Goal: Communication & Community: Answer question/provide support

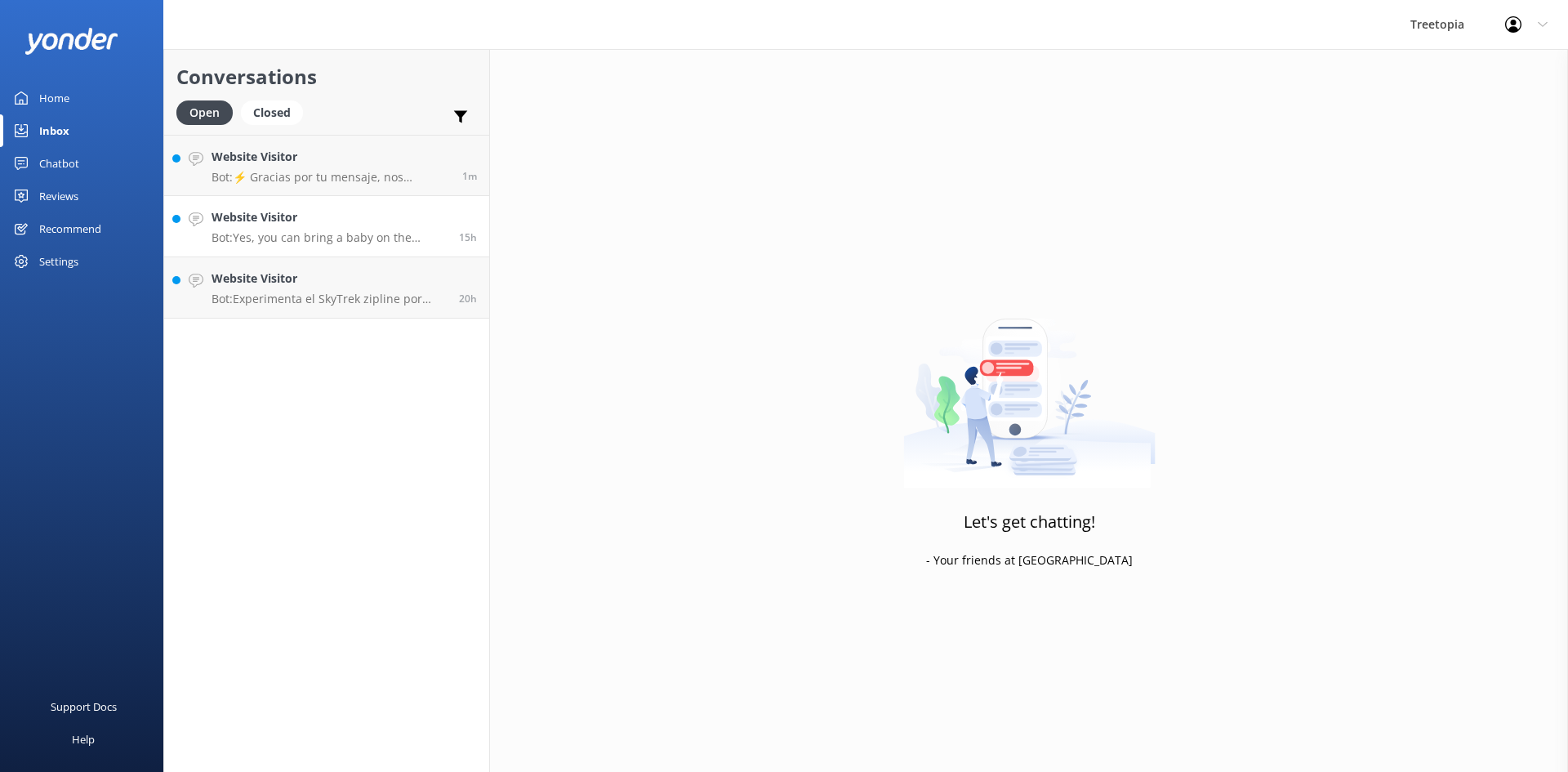
drag, startPoint x: 282, startPoint y: 177, endPoint x: 283, endPoint y: 212, distance: 35.0
click at [281, 180] on p "Bot: ⚡ Gracias por tu mensaje, nos pondremos en contacto contigo lo antes posib…" at bounding box center [330, 176] width 239 height 15
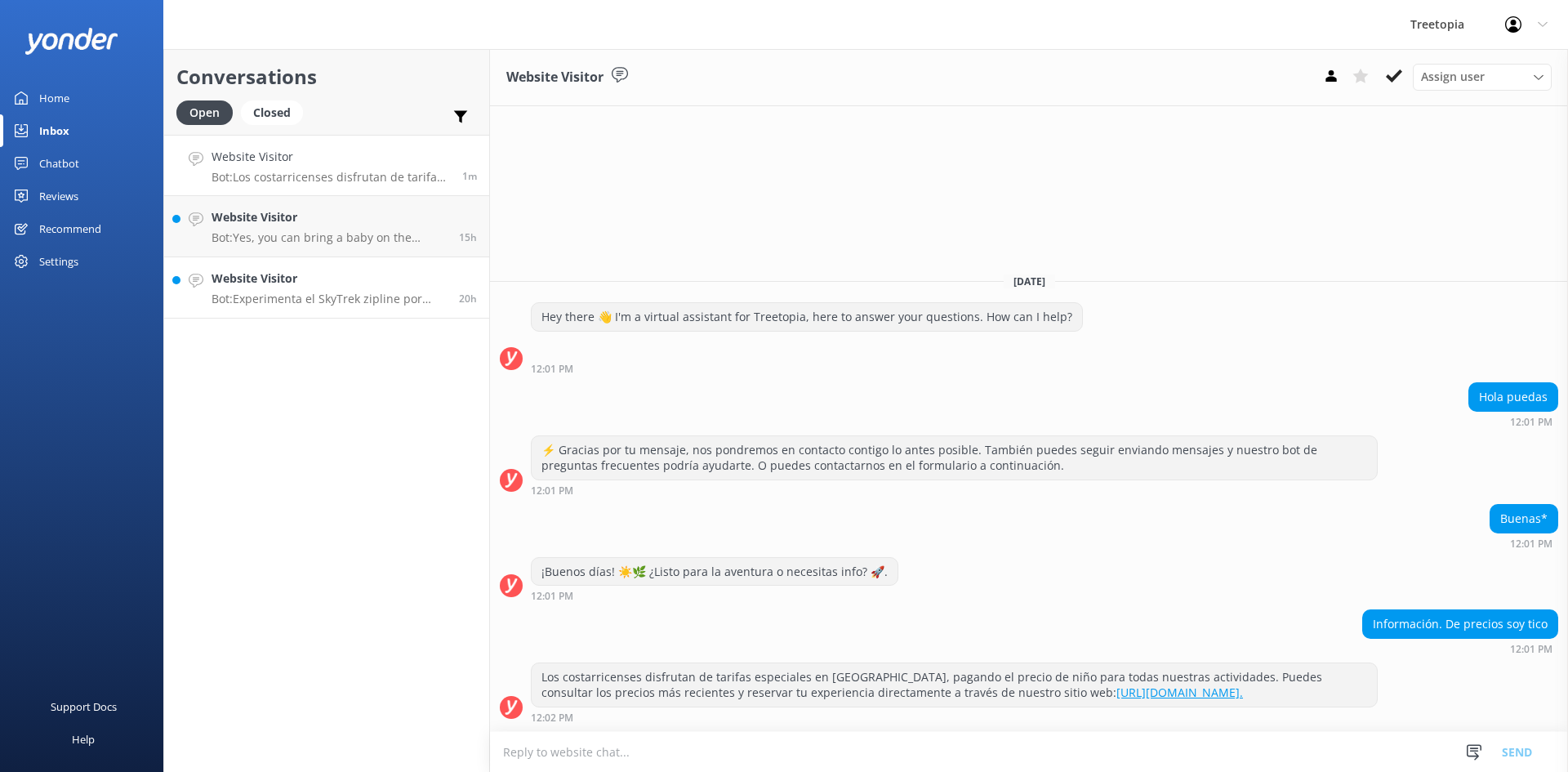
click at [378, 312] on link "Website Visitor Bot: Experimenta el SkyTrek zipline por $100.57 para adultos o …" at bounding box center [327, 288] width 325 height 62
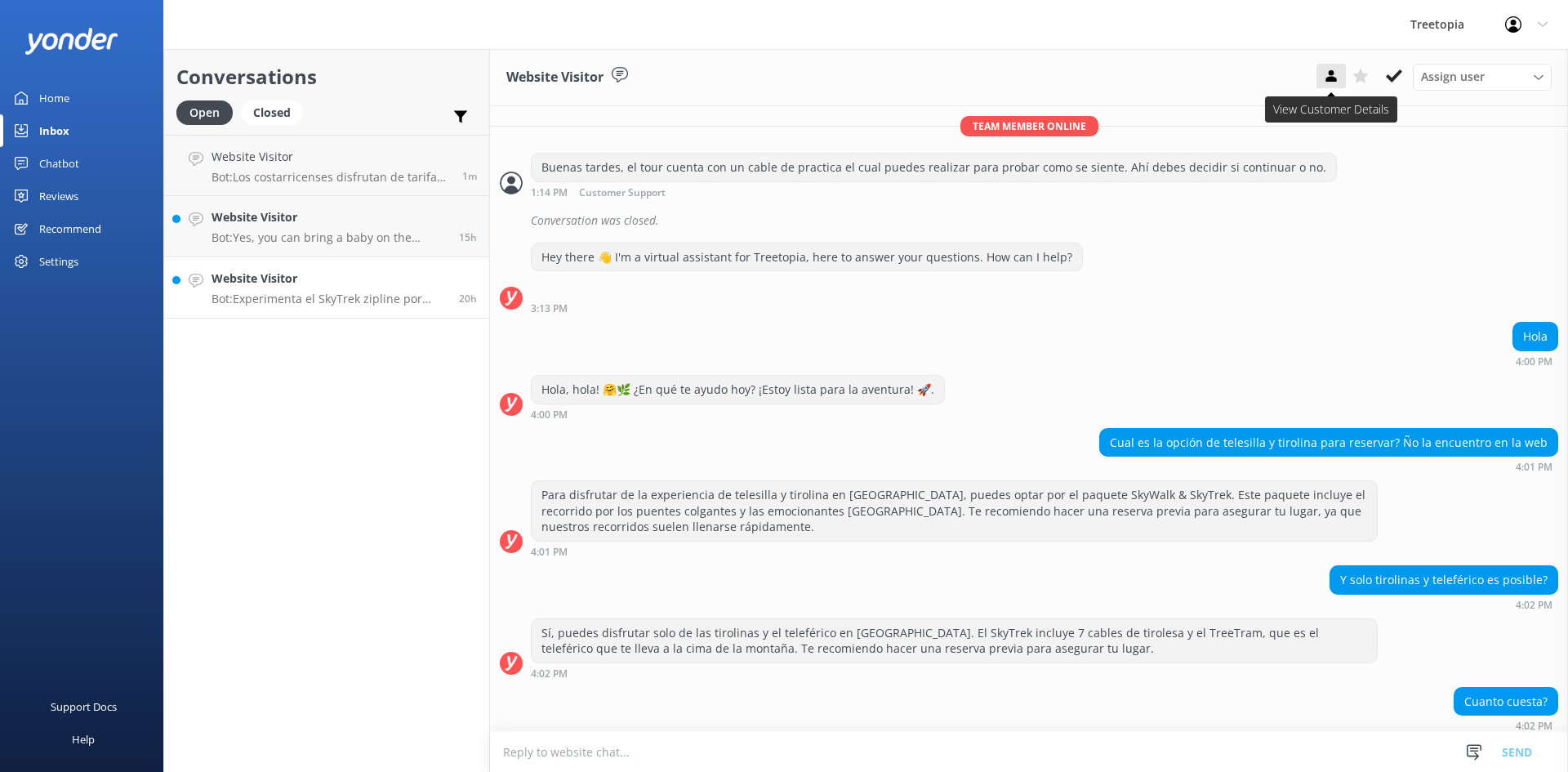
scroll to position [724, 0]
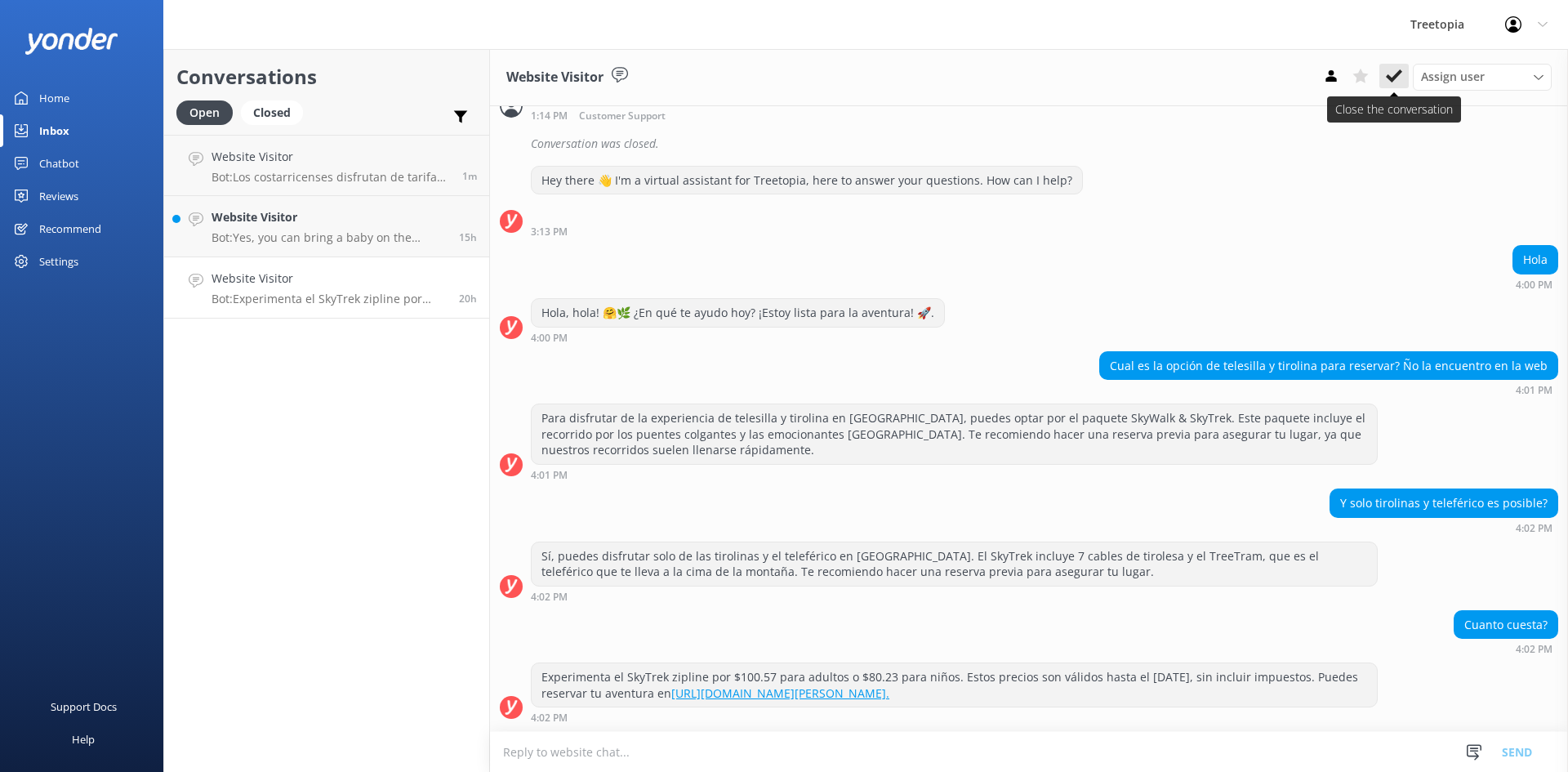
click at [1389, 82] on icon at bounding box center [1393, 75] width 16 height 16
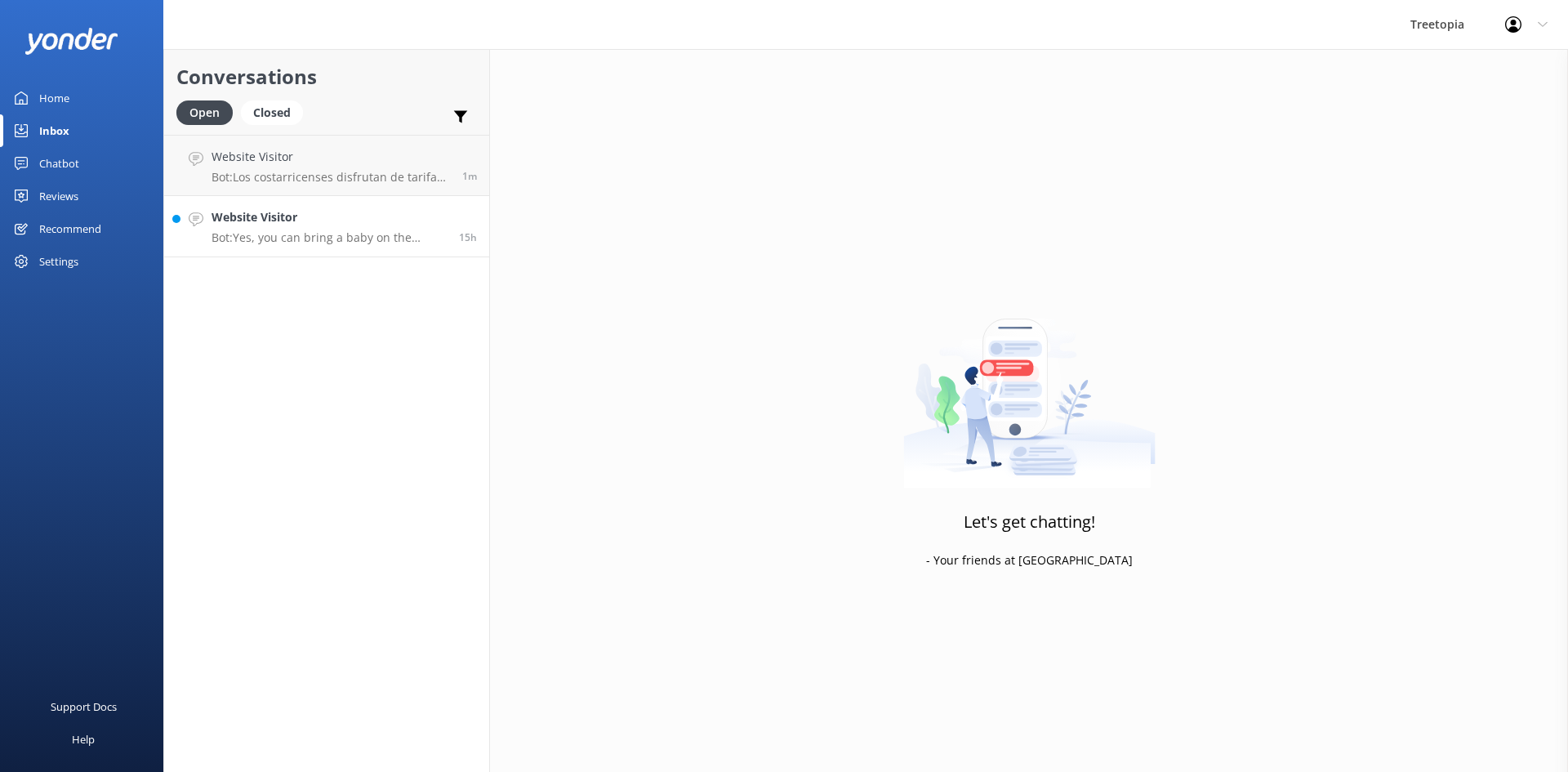
click at [220, 235] on p "Bot: Yes, you can bring a baby on the SkyWalk (the hanging bridges tour) and th…" at bounding box center [329, 237] width 235 height 15
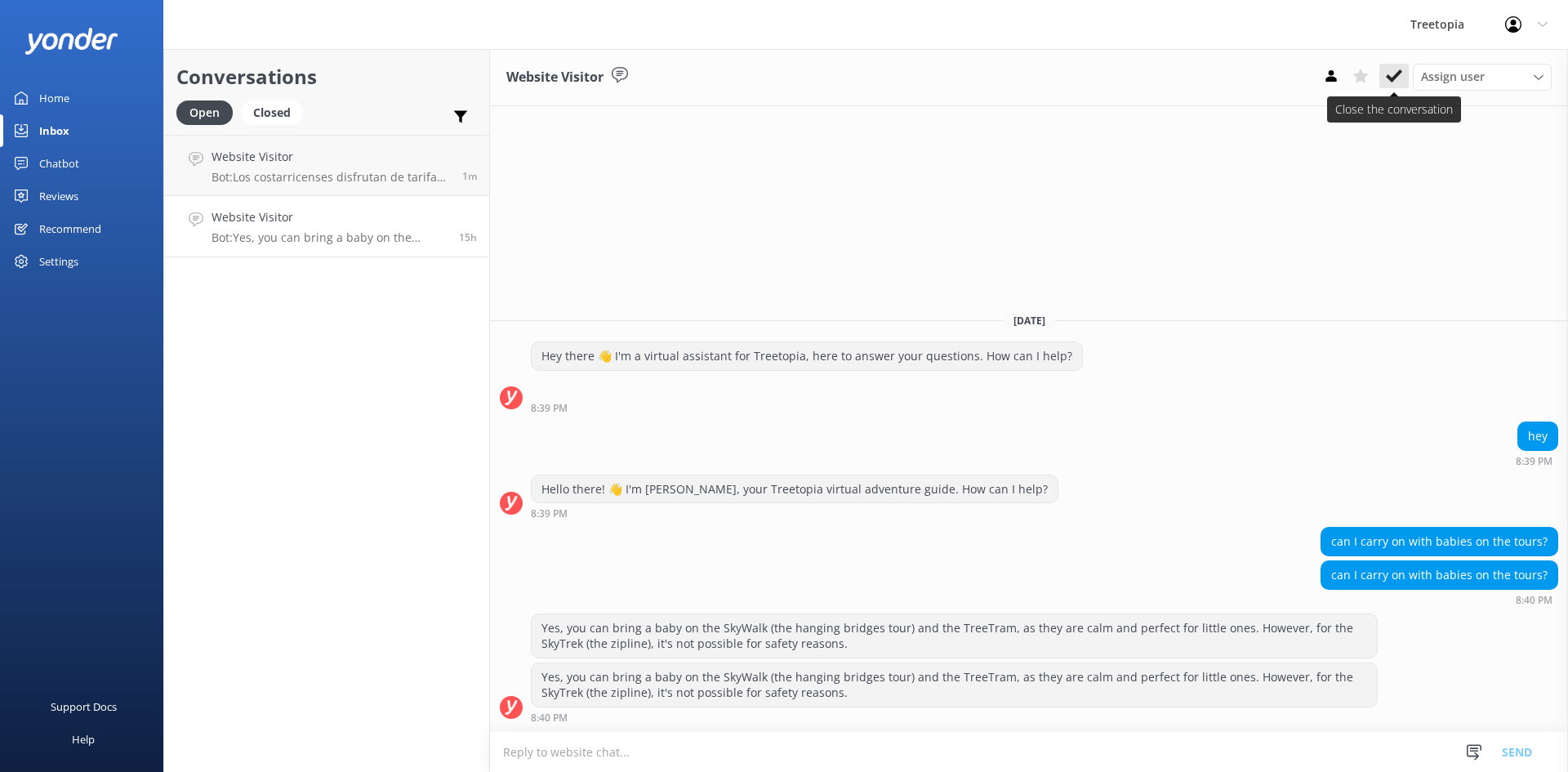
click at [1389, 81] on icon at bounding box center [1393, 75] width 16 height 16
